Goal: Use online tool/utility: Utilize a website feature to perform a specific function

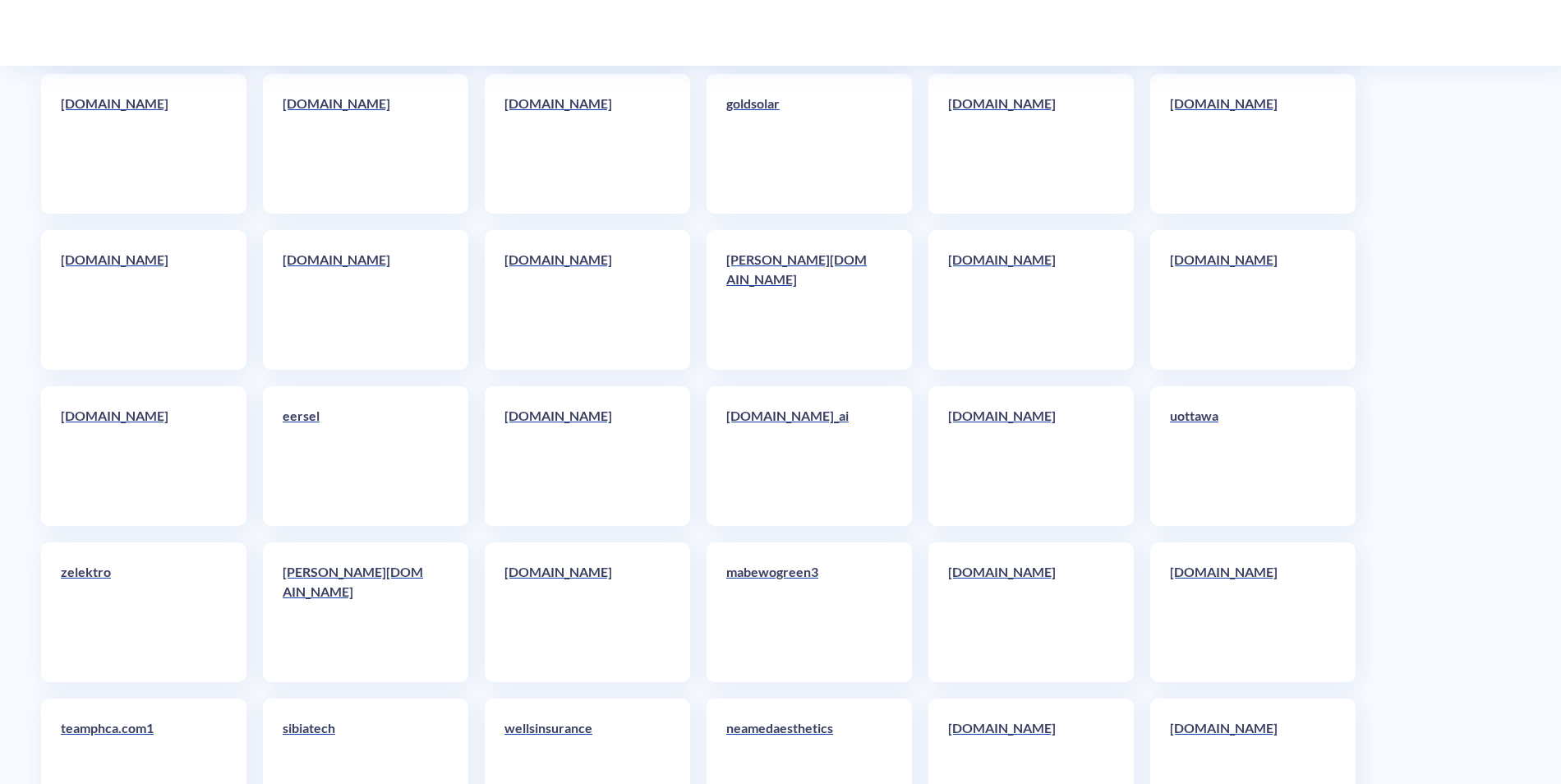
scroll to position [8941, 0]
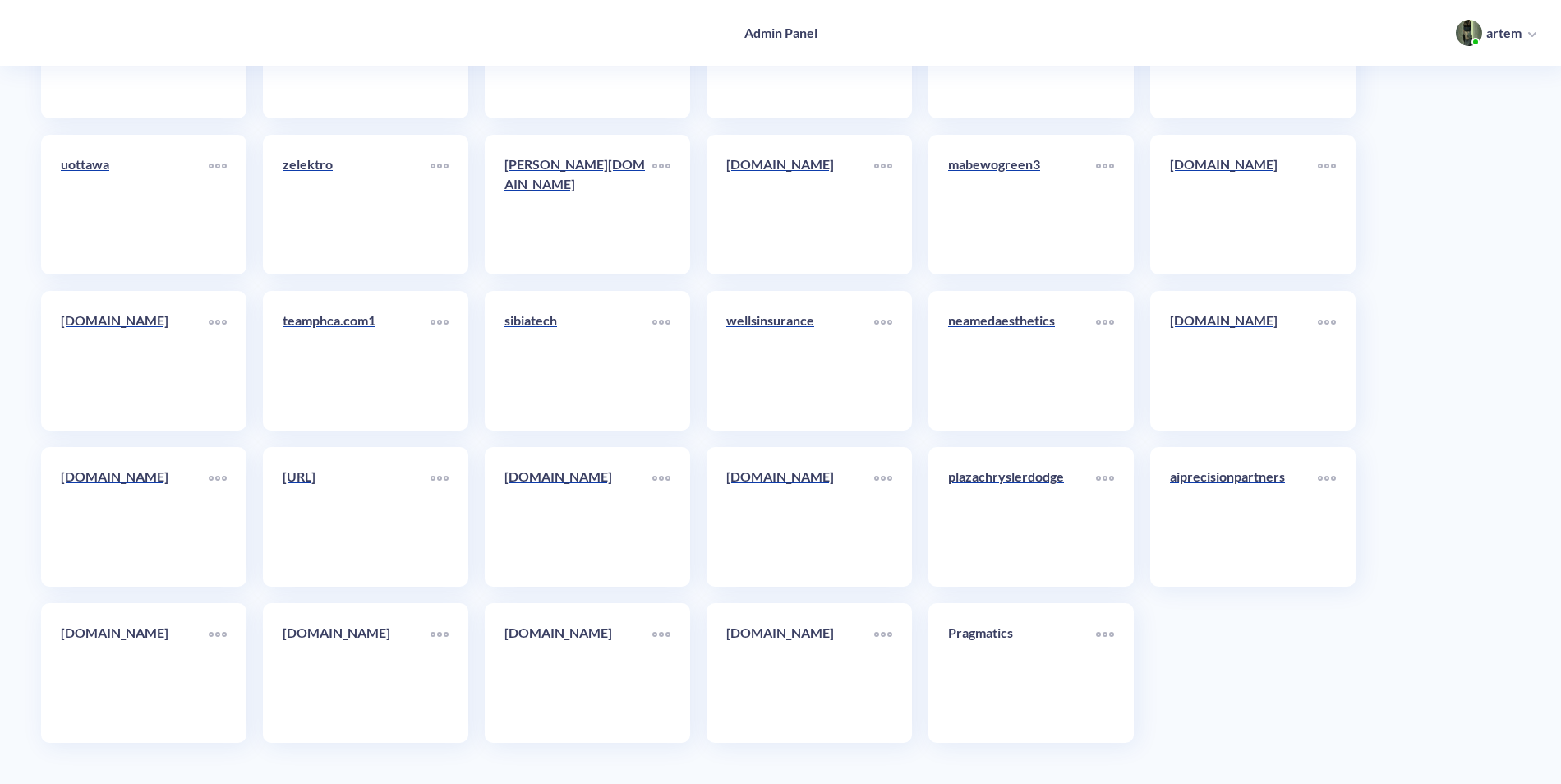
click at [804, 654] on div "brandingonthego.com" at bounding box center [800, 639] width 148 height 33
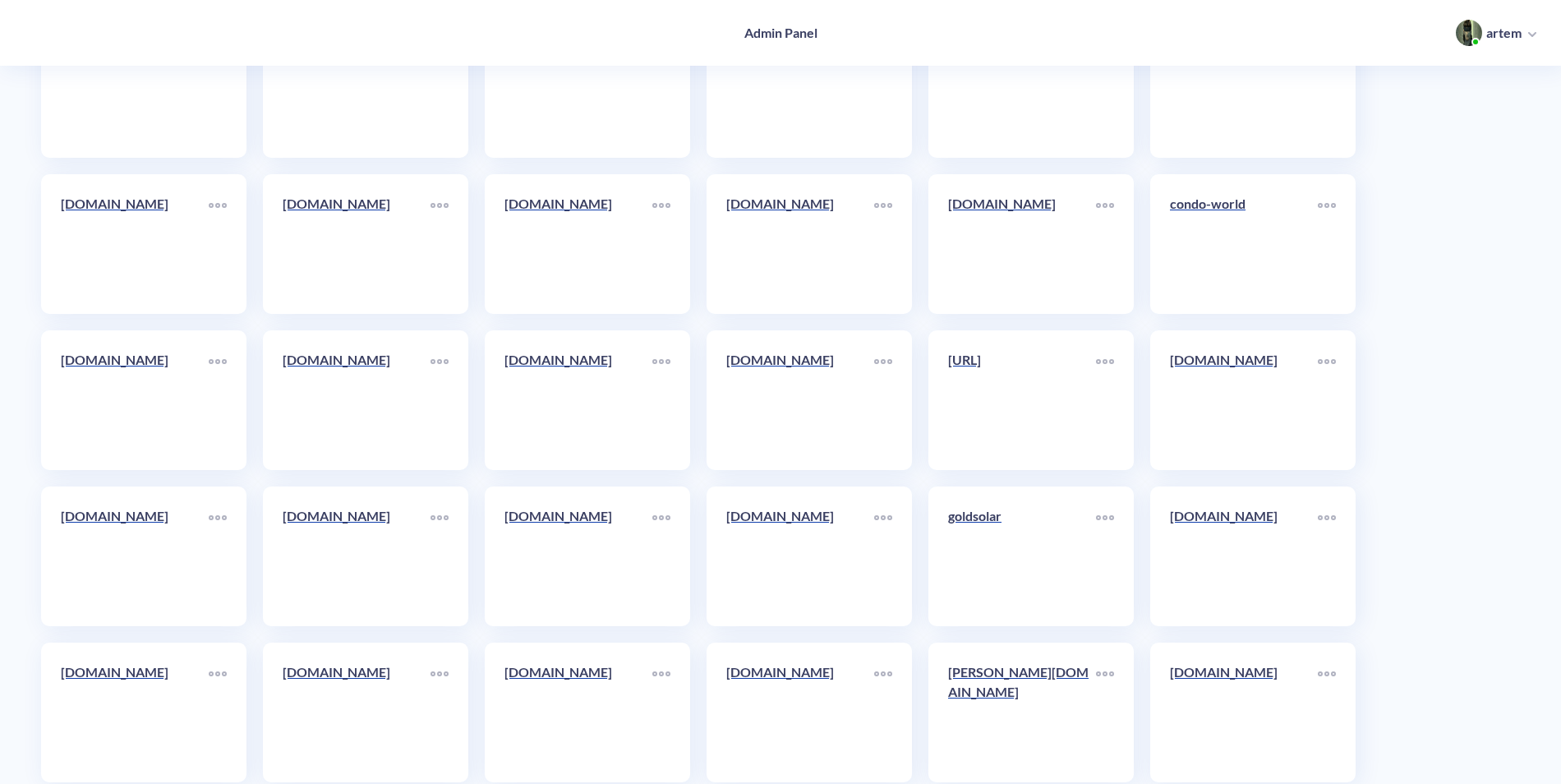
scroll to position [8941, 0]
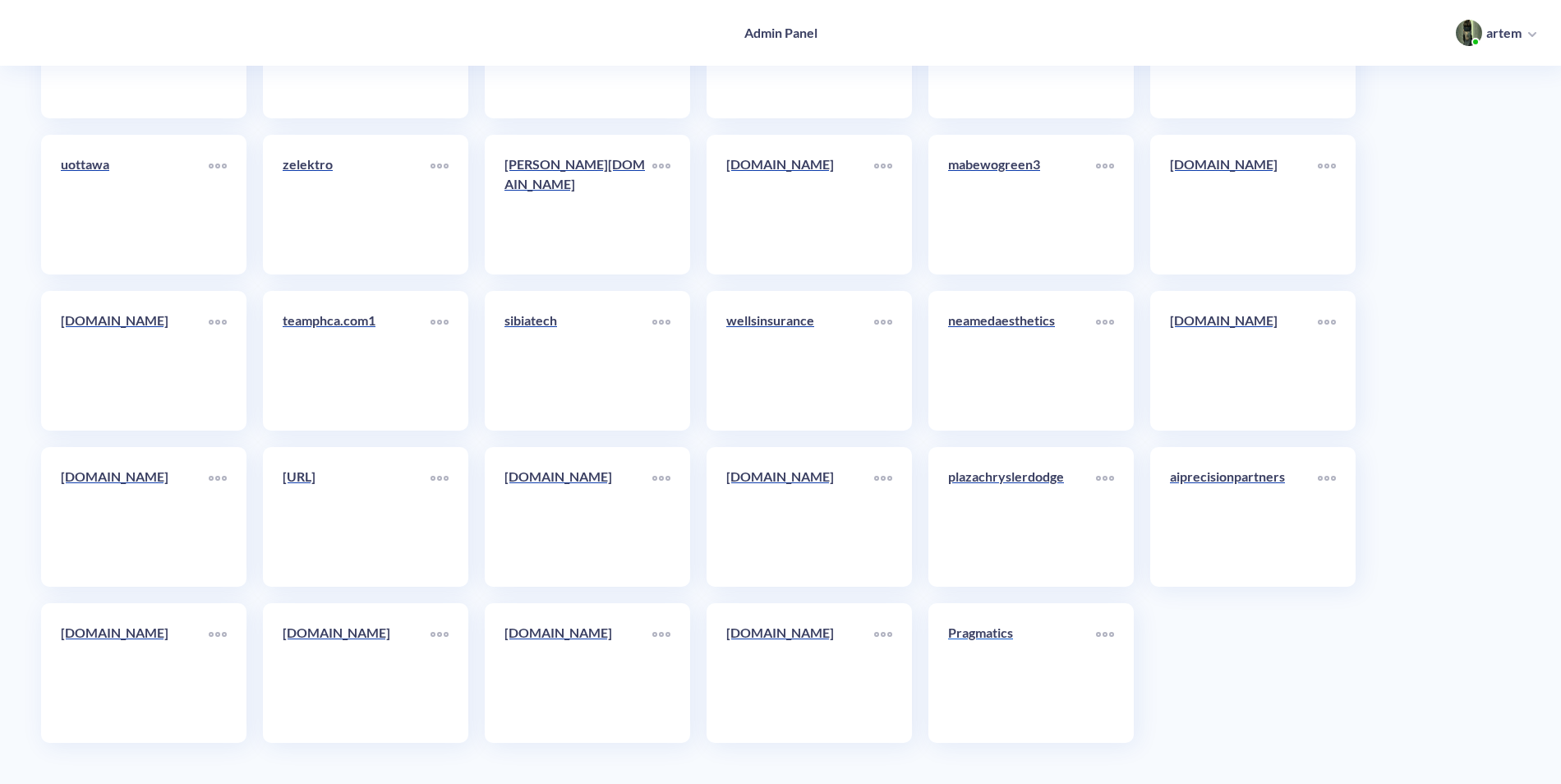
click at [966, 628] on p "Pragmatics" at bounding box center [1022, 632] width 148 height 20
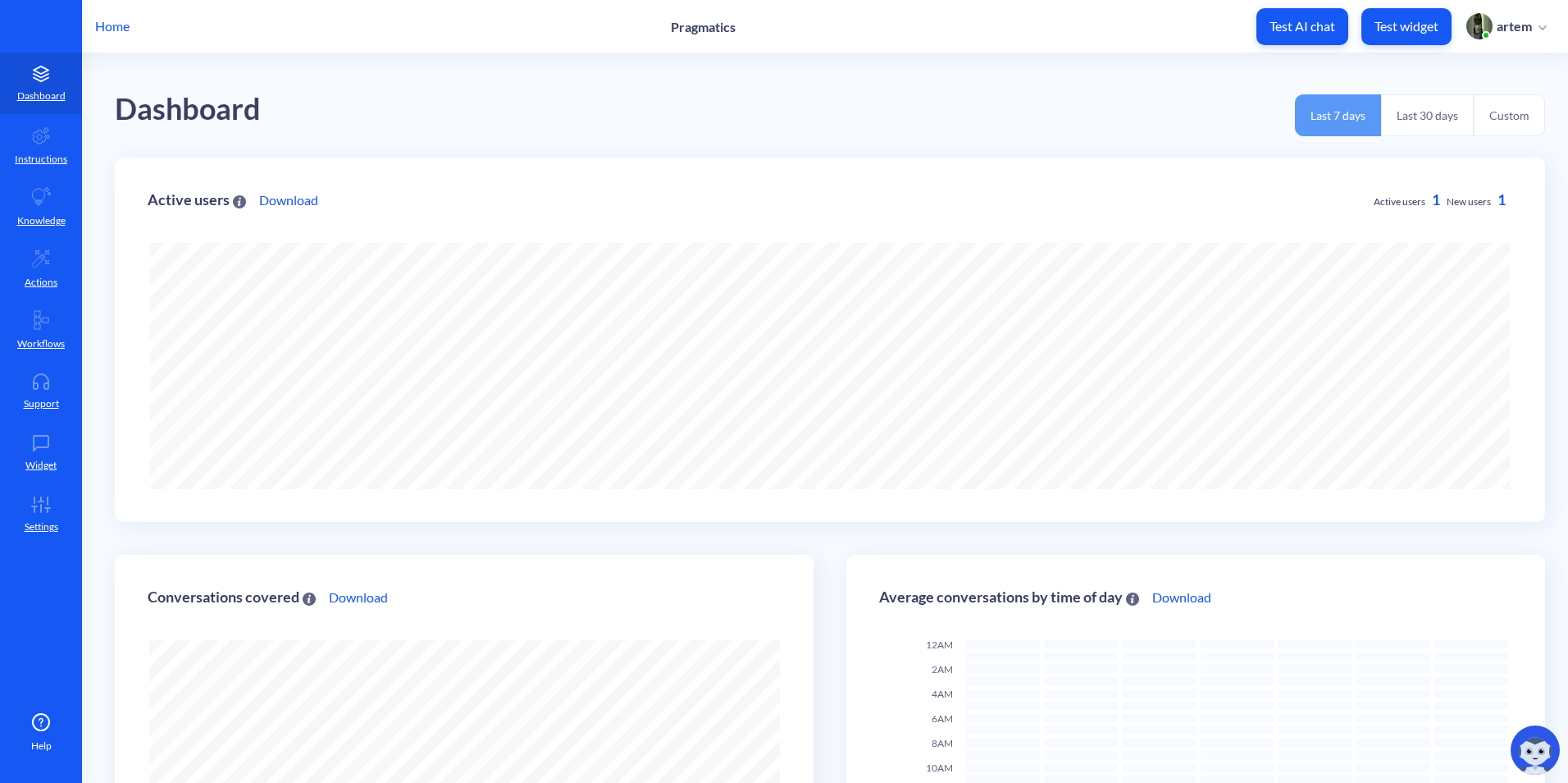
scroll to position [783, 1568]
click at [1282, 27] on p "Test AI chat" at bounding box center [1302, 26] width 66 height 17
